Goal: Task Accomplishment & Management: Complete application form

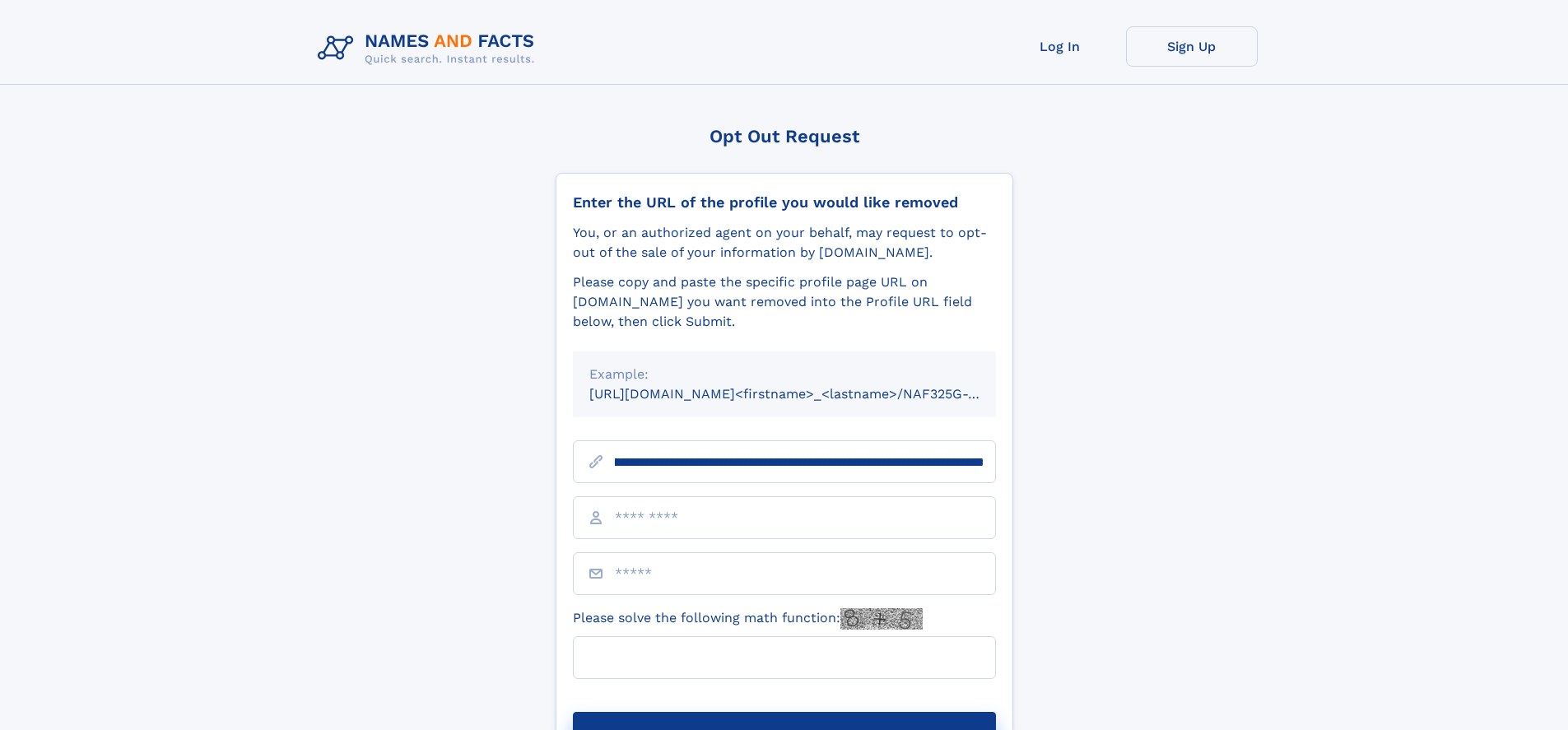
scroll to position [0, 182]
type input "**********"
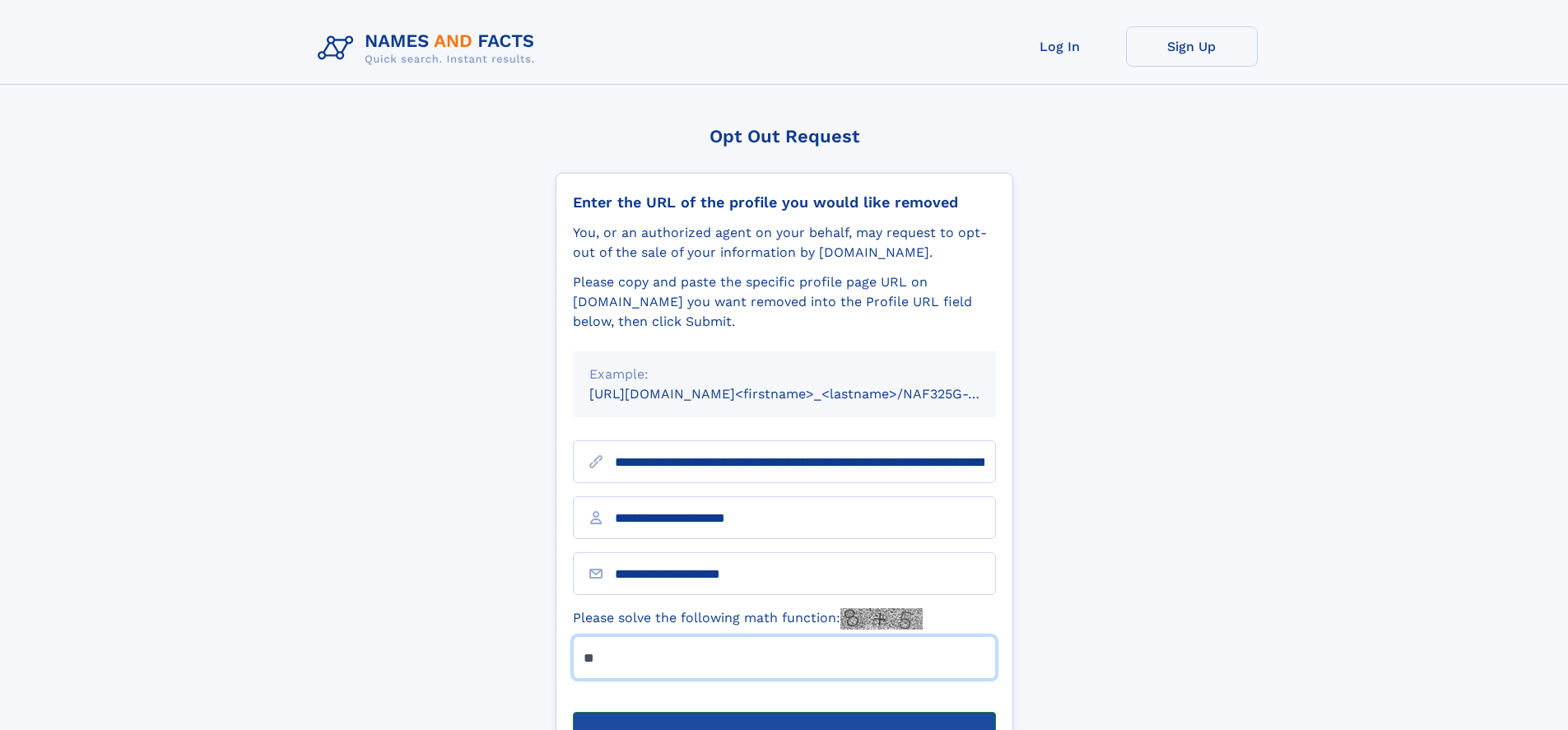
type input "**"
click at [784, 712] on button "Submit Opt Out Request" at bounding box center [784, 738] width 423 height 52
